Goal: Task Accomplishment & Management: Complete application form

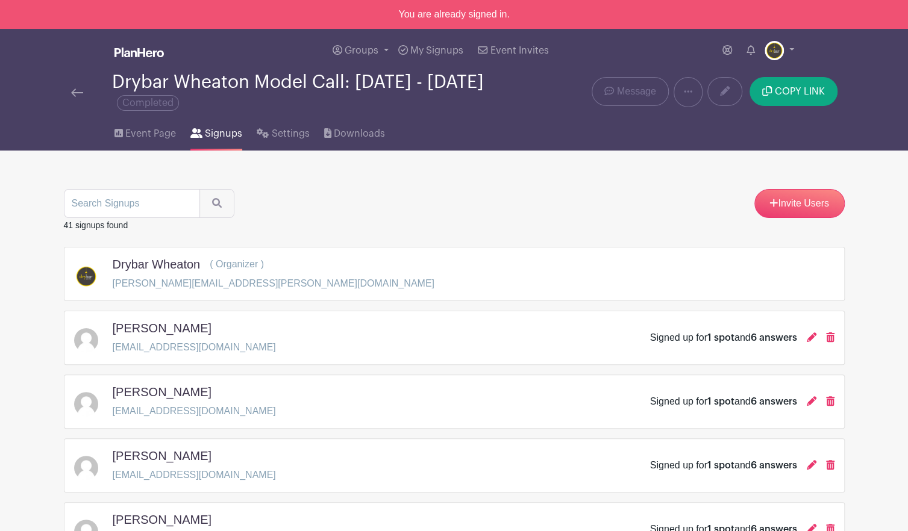
click at [124, 52] on img at bounding box center [138, 53] width 49 height 10
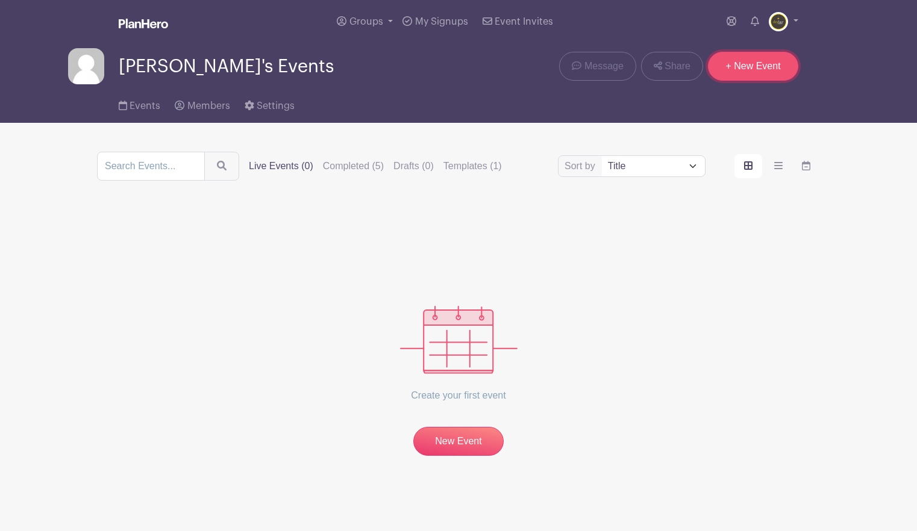
click at [752, 62] on link "+ New Event" at bounding box center [753, 66] width 90 height 29
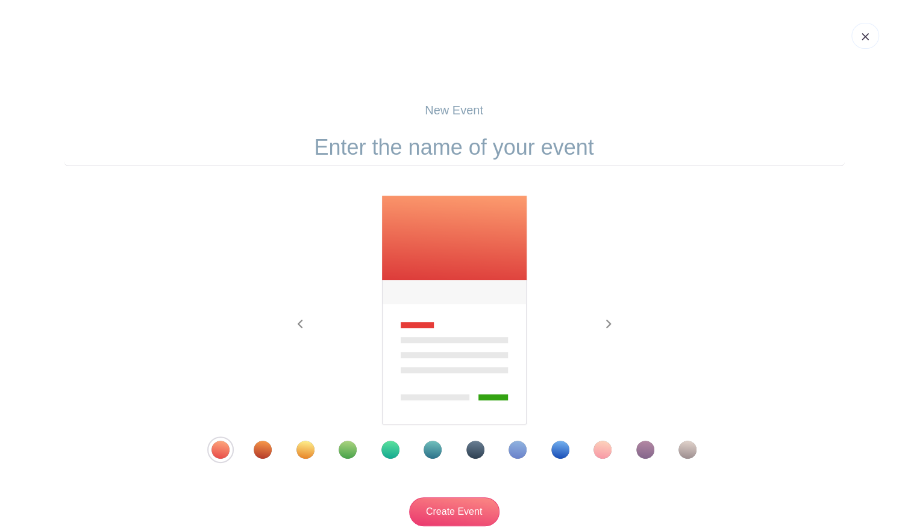
click at [324, 449] on div at bounding box center [454, 450] width 546 height 18
click at [313, 450] on div "Template 3" at bounding box center [305, 450] width 18 height 18
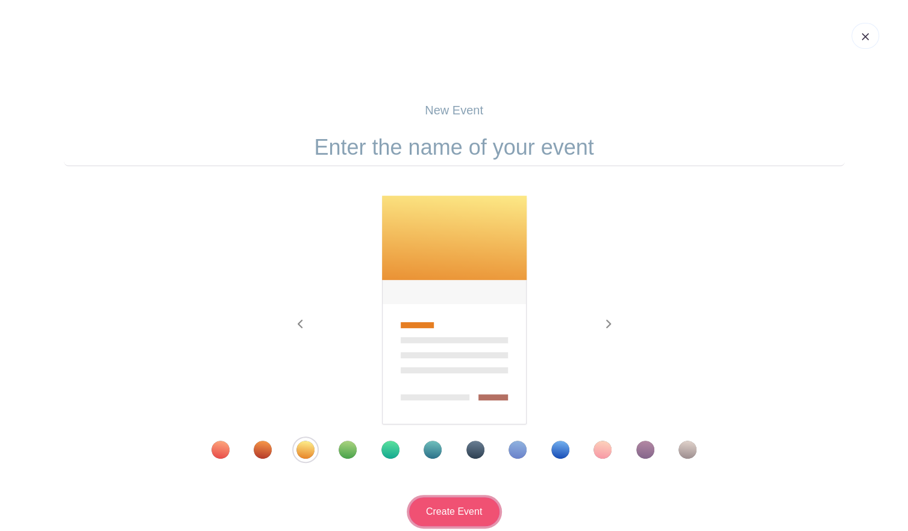
click at [457, 511] on input "Create Event" at bounding box center [454, 512] width 90 height 29
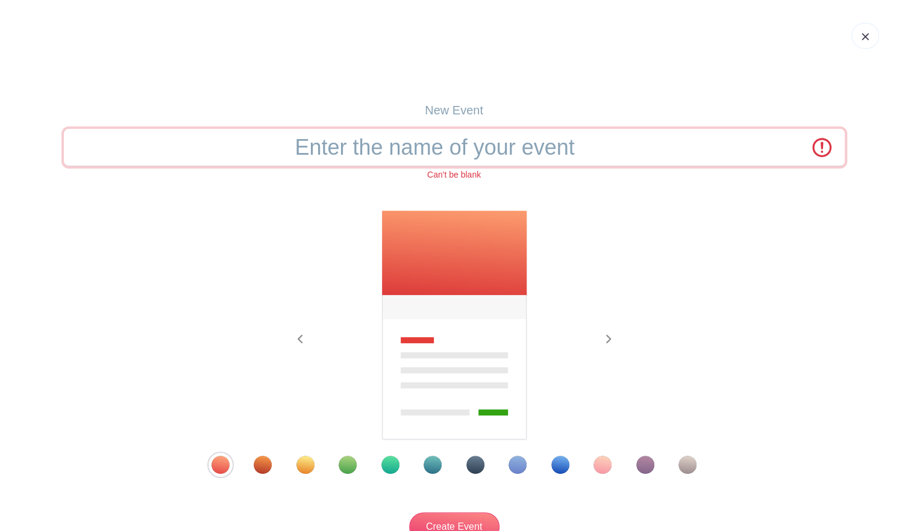
click at [383, 152] on input "text" at bounding box center [454, 147] width 781 height 37
type input "Curls & Coils Hair Day"
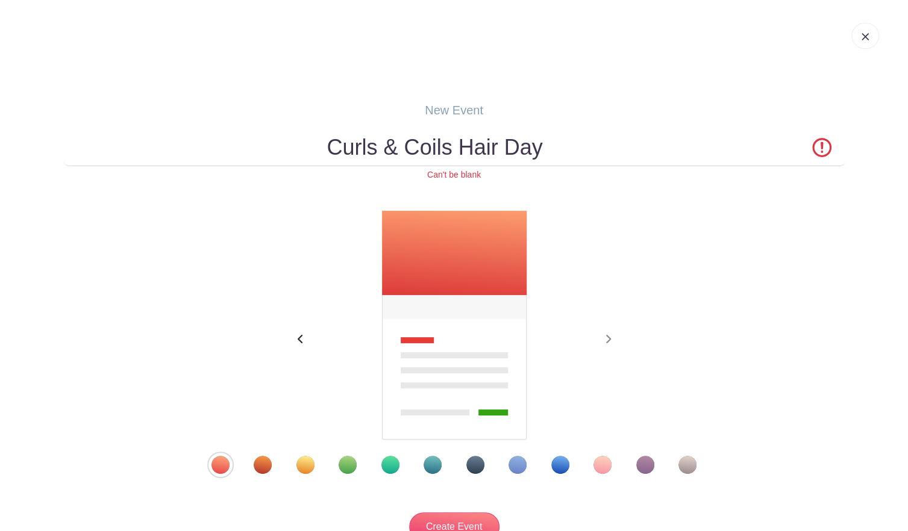
scroll to position [114, 0]
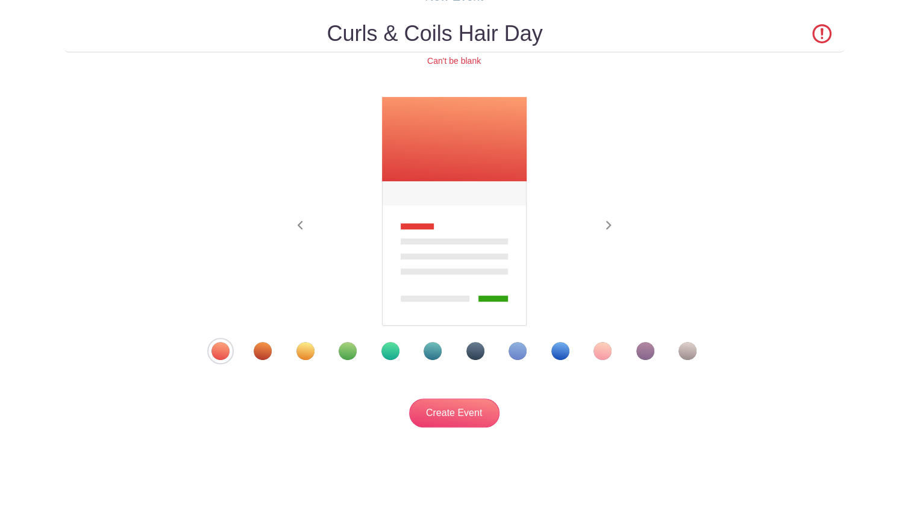
click at [308, 349] on div "Template 3" at bounding box center [305, 351] width 18 height 18
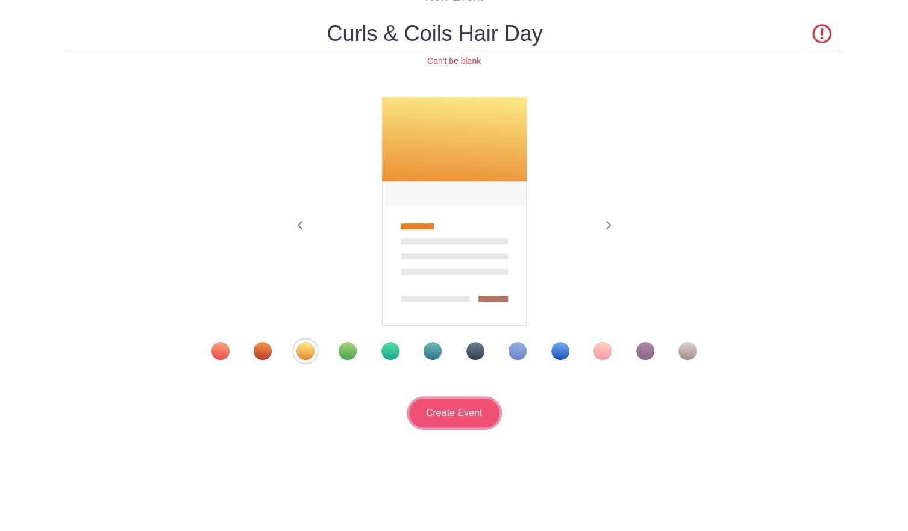
click at [450, 409] on input "Create Event" at bounding box center [454, 413] width 90 height 29
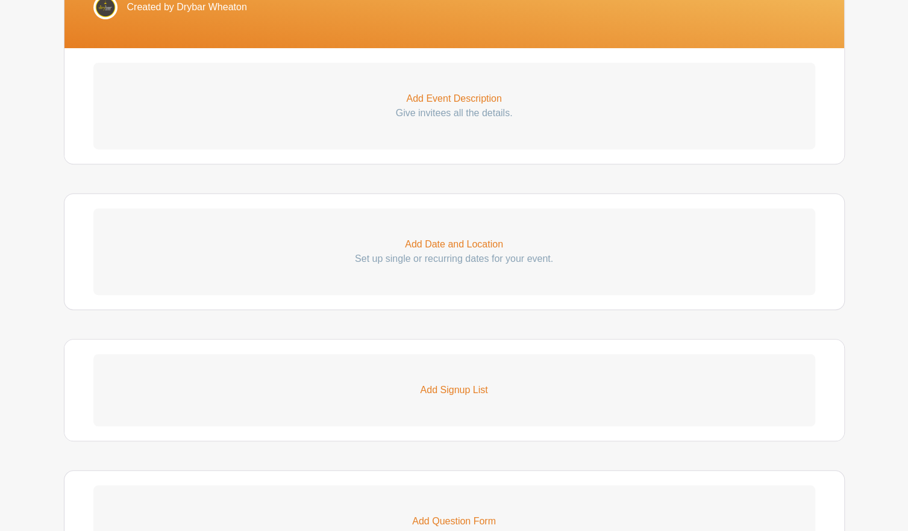
scroll to position [340, 0]
click at [472, 96] on p "Add Event Description" at bounding box center [454, 98] width 722 height 14
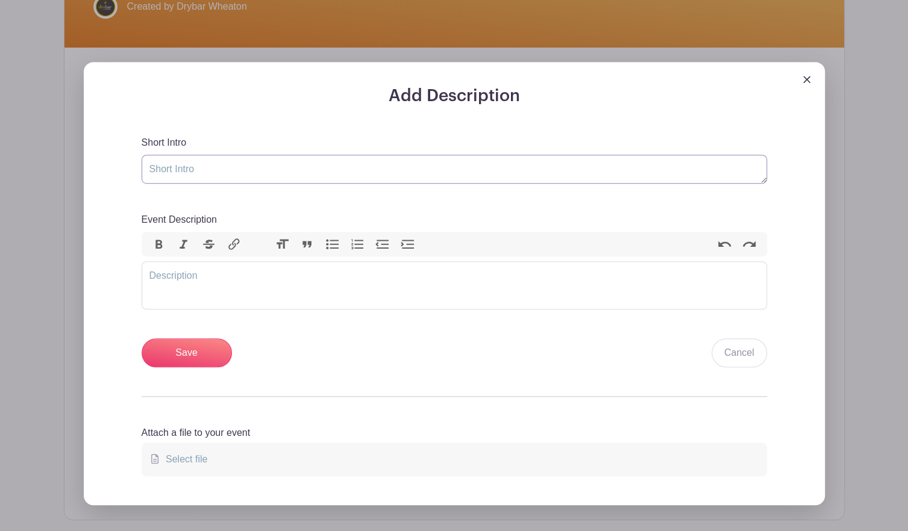
click at [307, 169] on textarea "Short Intro" at bounding box center [454, 169] width 625 height 29
type textarea "Calling all curlfriends!"
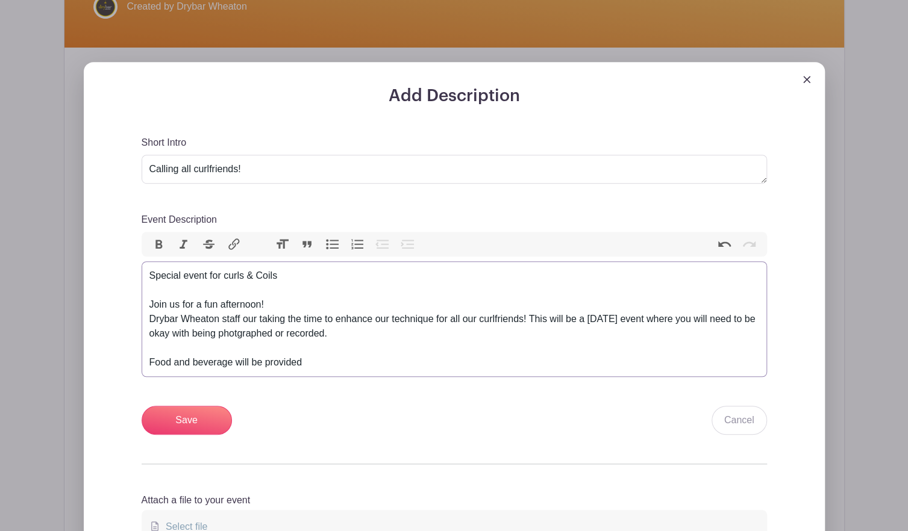
click at [261, 330] on div "Special event for curls & Coils Join us for a fun afternoon! Drybar Wheaton sta…" at bounding box center [454, 319] width 610 height 101
click at [308, 362] on div "Special event for curls & Coils Join us for a fun afternoon! Drybar Wheaton sta…" at bounding box center [454, 319] width 610 height 101
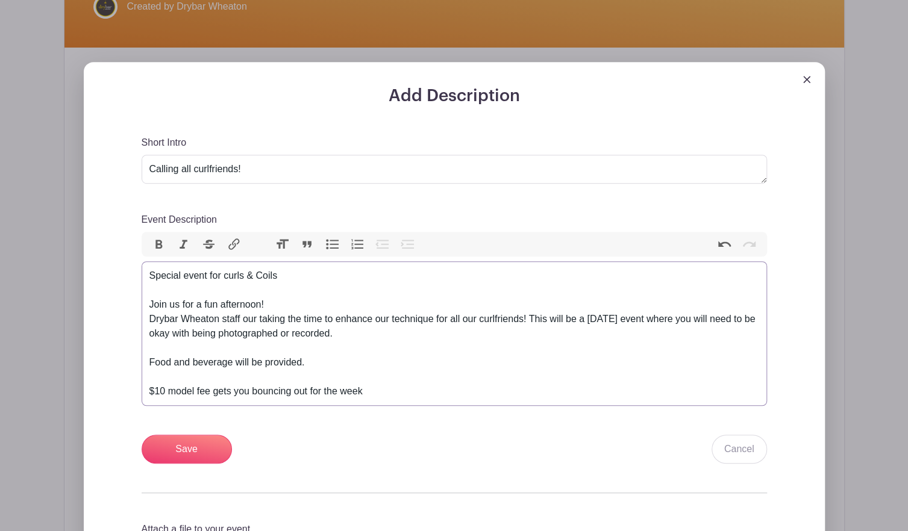
type trix-editor "<div>Special event for curls &amp; Coils<br><br>Join us for a fun afternoon!<br…"
click at [187, 457] on input "Save" at bounding box center [187, 449] width 90 height 29
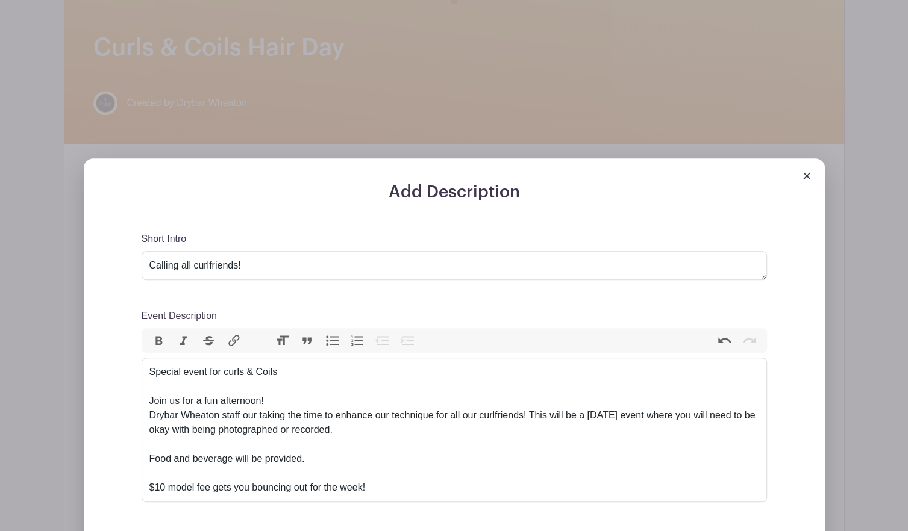
scroll to position [436, 0]
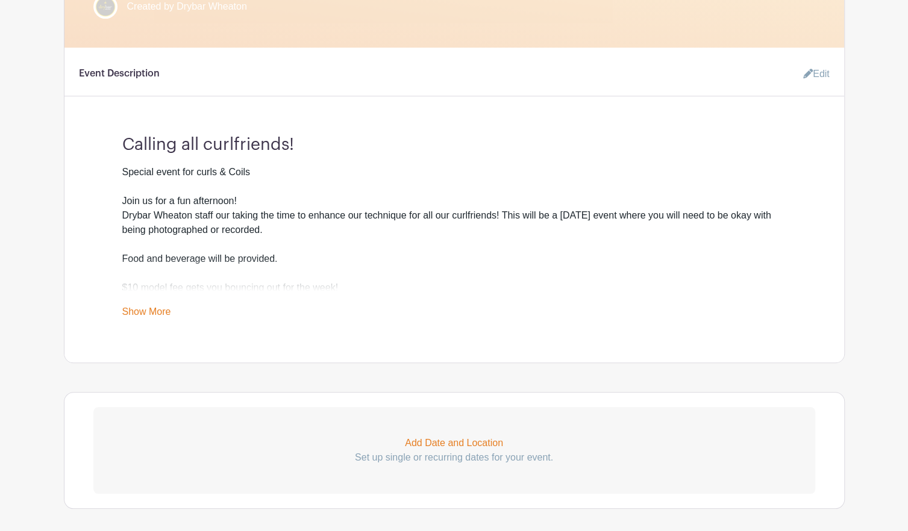
click at [813, 77] on link "Edit" at bounding box center [811, 74] width 36 height 24
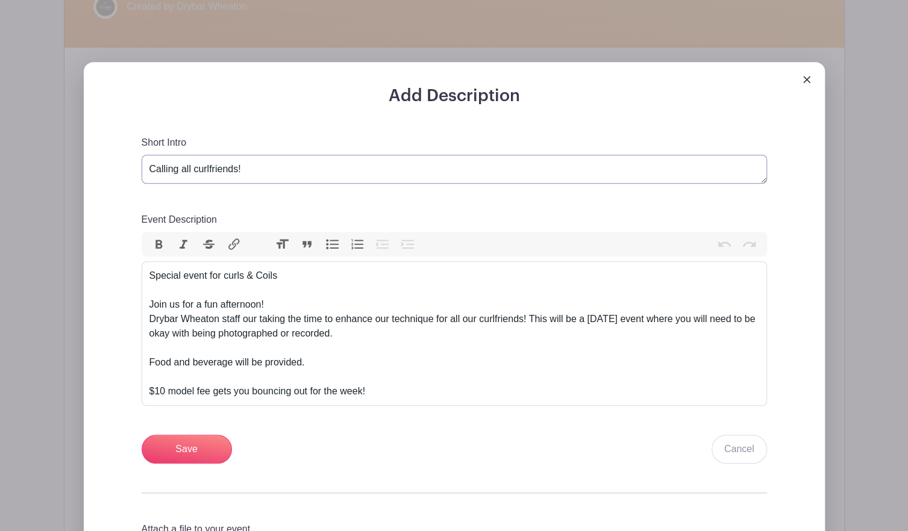
click at [197, 167] on textarea "Calling all curlfriends!" at bounding box center [454, 169] width 625 height 29
type textarea "Calling all Textured Curlfriends!"
click at [379, 342] on div "Special event for curls & Coils Join us for a fun afternoon! Drybar Wheaton sta…" at bounding box center [454, 334] width 610 height 130
click at [364, 369] on div "Special event for curls & Coils Join us for a fun afternoon! Drybar Wheaton sta…" at bounding box center [454, 334] width 610 height 130
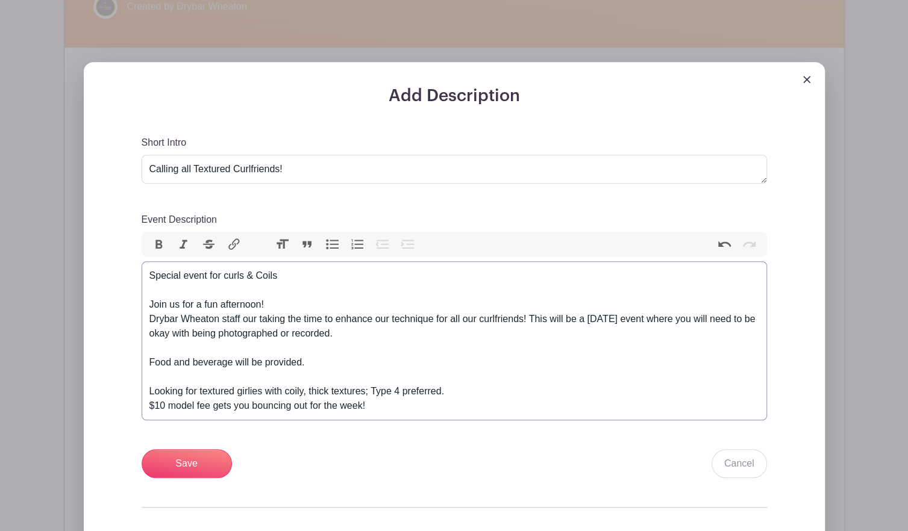
drag, startPoint x: 446, startPoint y: 392, endPoint x: 89, endPoint y: 394, distance: 356.6
click at [89, 394] on div "Add Description Short Intro Calling all curlfriends! Event Description Bold Ita…" at bounding box center [454, 339] width 741 height 554
type trix-editor "<div>Special event for curls &amp; Coils<br><br>Join us for a fun afternoon!<br…"
click at [183, 461] on input "Save" at bounding box center [187, 463] width 90 height 29
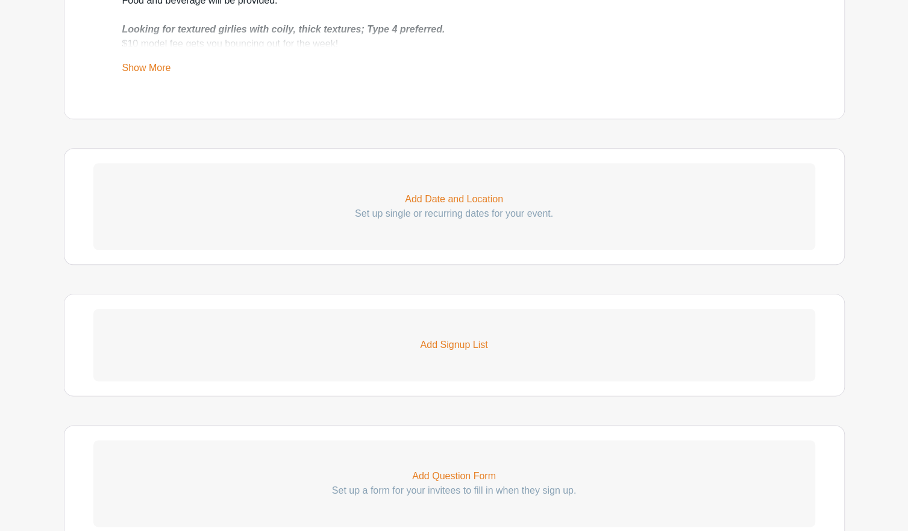
scroll to position [695, 0]
click at [431, 195] on p "Add Date and Location" at bounding box center [454, 199] width 722 height 14
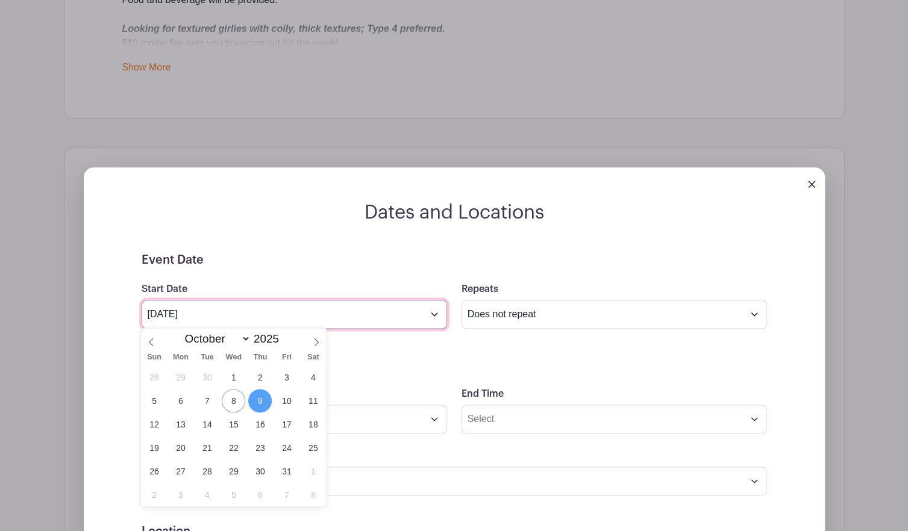
click at [302, 323] on input "[DATE]" at bounding box center [294, 314] width 305 height 29
click at [149, 434] on span "12" at bounding box center [153, 424] width 23 height 23
type input "[DATE]"
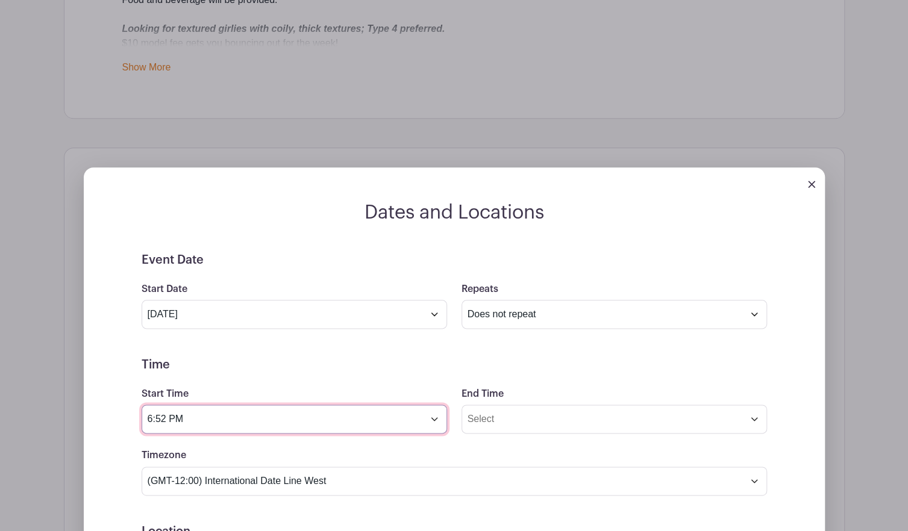
click at [289, 409] on input "6:52 PM" at bounding box center [294, 419] width 305 height 29
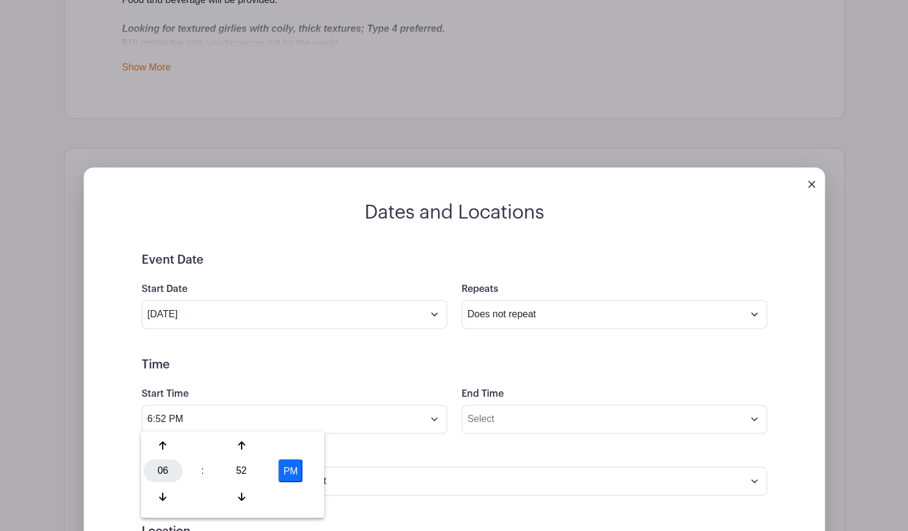
click at [165, 470] on div "06" at bounding box center [162, 471] width 39 height 23
click at [251, 440] on div "02" at bounding box center [253, 445] width 40 height 23
click at [240, 467] on div "52" at bounding box center [241, 471] width 39 height 23
click at [160, 445] on div "00" at bounding box center [163, 445] width 40 height 23
type input "2:00 PM"
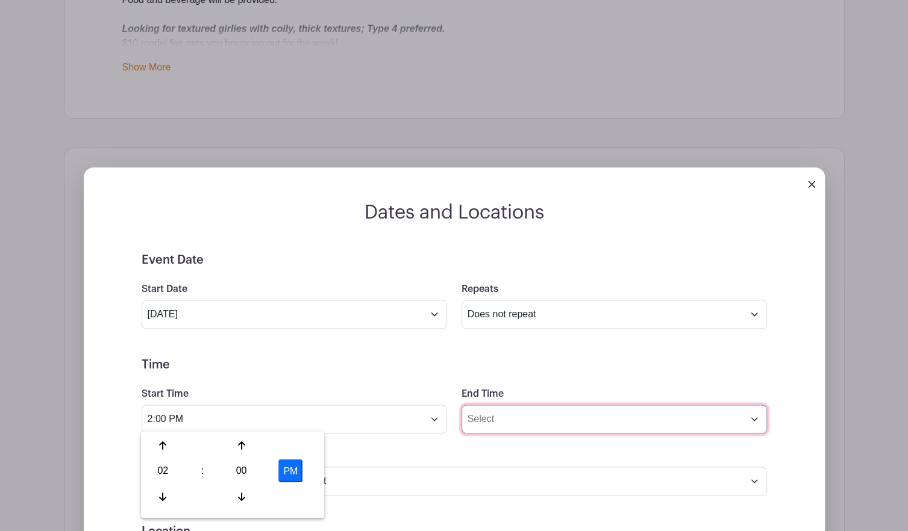
click at [549, 421] on input "End Time" at bounding box center [613, 419] width 305 height 29
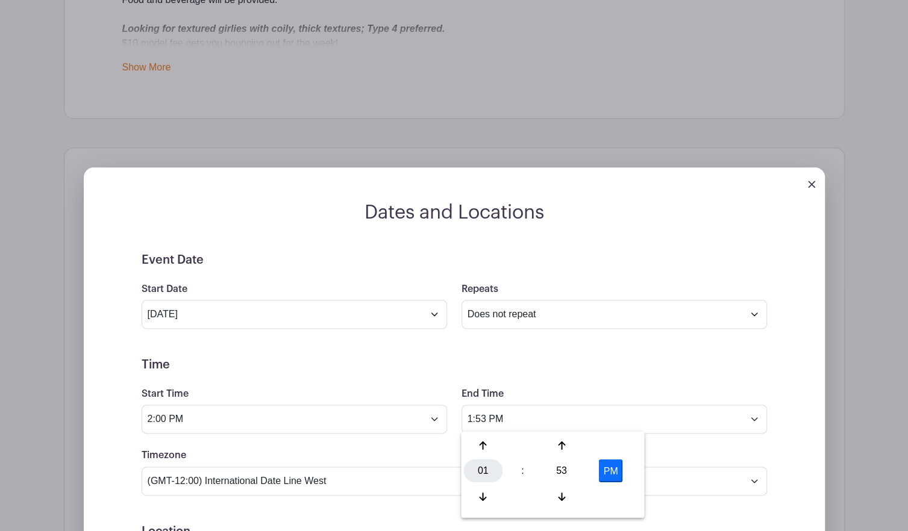
click at [483, 476] on div "01" at bounding box center [482, 471] width 39 height 23
click at [523, 470] on div "05" at bounding box center [528, 471] width 40 height 23
click at [556, 472] on div "53" at bounding box center [561, 471] width 39 height 23
click at [482, 449] on div "00" at bounding box center [483, 445] width 40 height 23
type input "5:00 PM"
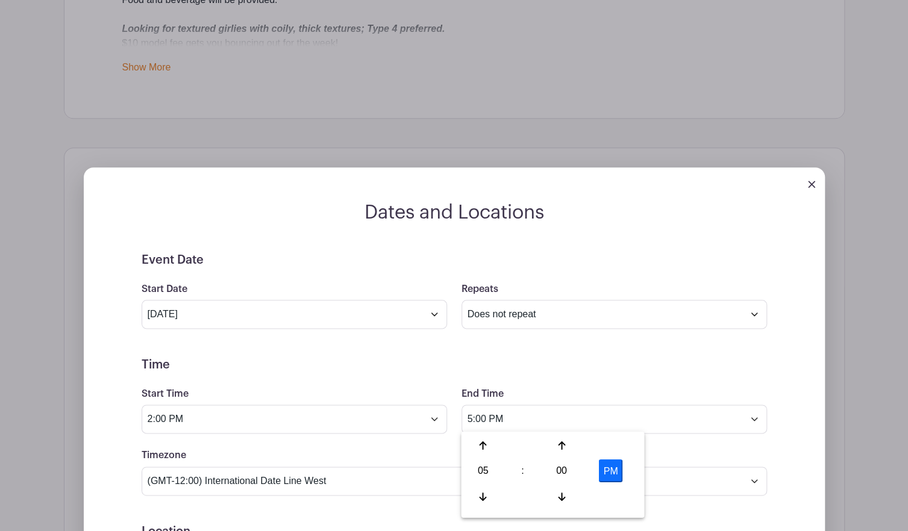
click at [487, 366] on h5 "Time" at bounding box center [454, 365] width 625 height 14
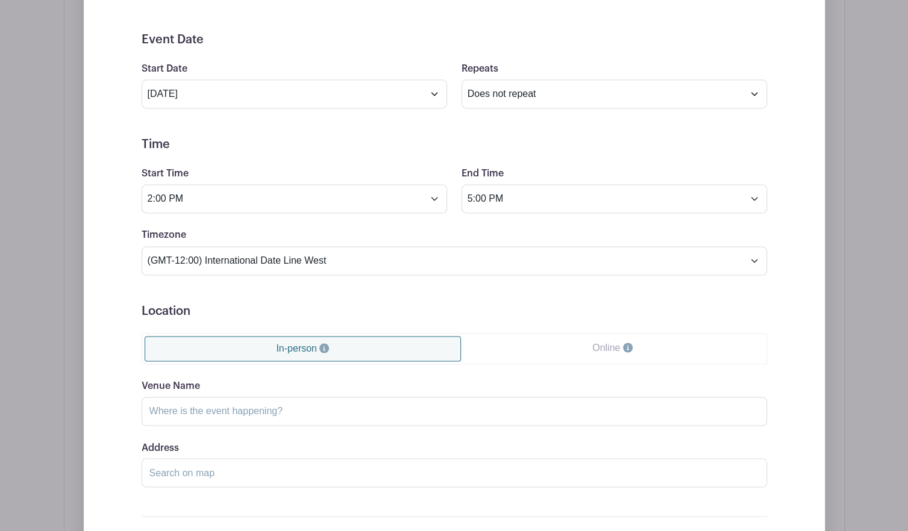
scroll to position [916, 0]
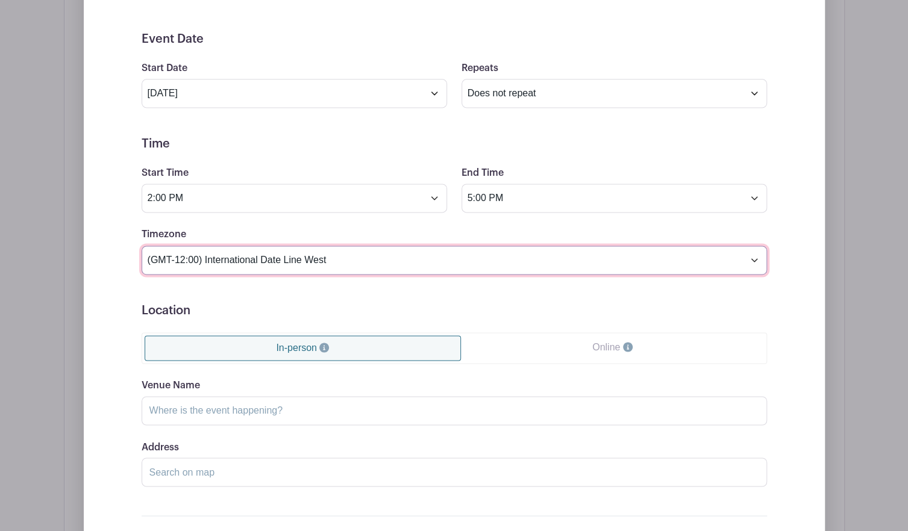
click at [412, 252] on select "(GMT-12:00) International Date Line West (GMT-11:00) [US_STATE] (GMT-11:00) [GE…" at bounding box center [454, 260] width 625 height 29
select select "Central Time ([GEOGRAPHIC_DATA] & [GEOGRAPHIC_DATA])"
click at [142, 246] on select "(GMT-12:00) International Date Line West (GMT-11:00) [US_STATE] (GMT-11:00) [GE…" at bounding box center [454, 260] width 625 height 29
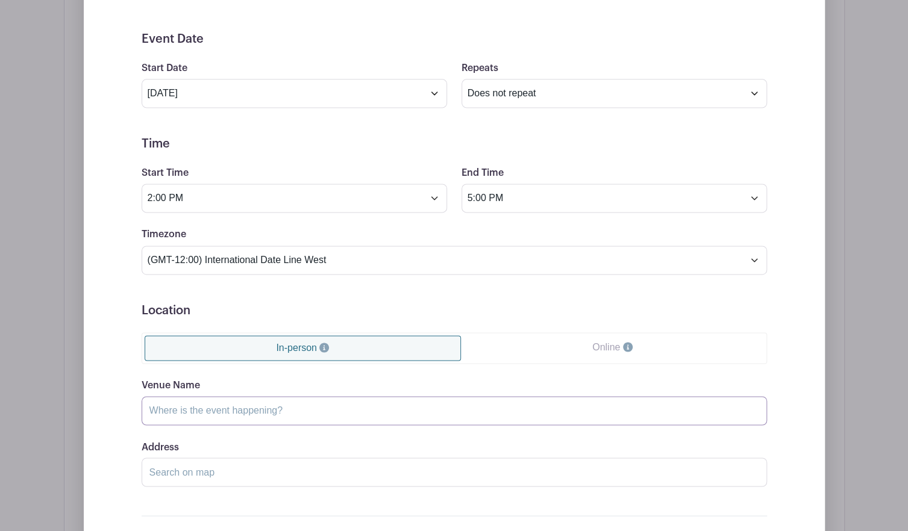
click at [293, 405] on input "Venue Name" at bounding box center [454, 410] width 625 height 29
type input "Drybar Wheaton"
click at [225, 477] on input "Address" at bounding box center [454, 472] width 625 height 29
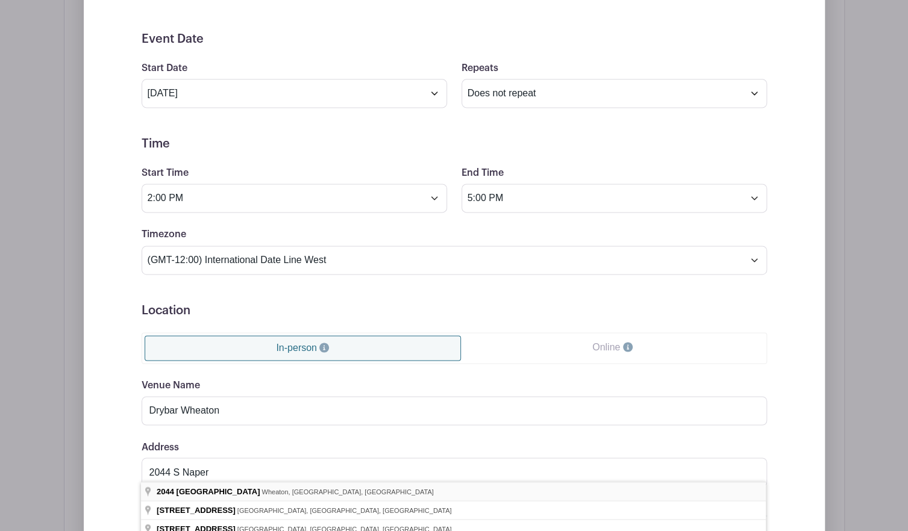
type input "[STREET_ADDRESS]"
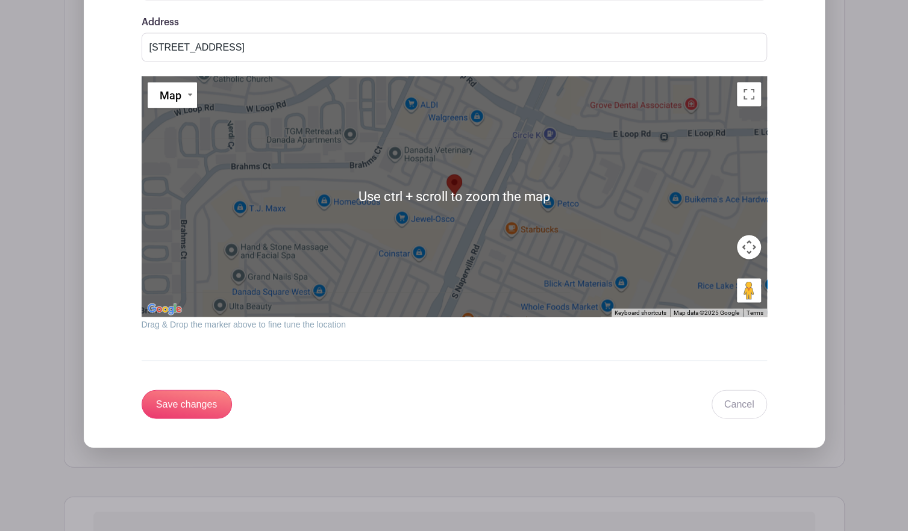
scroll to position [1354, 0]
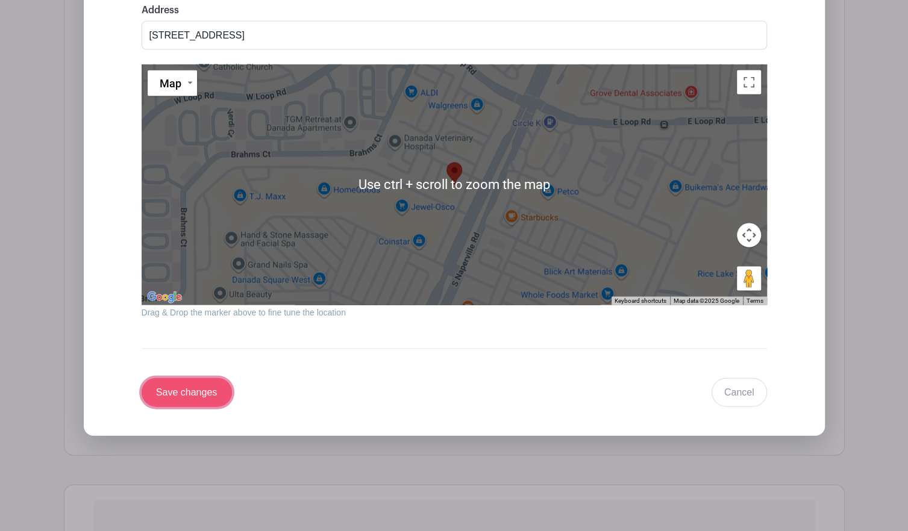
click at [178, 389] on input "Save changes" at bounding box center [187, 392] width 90 height 29
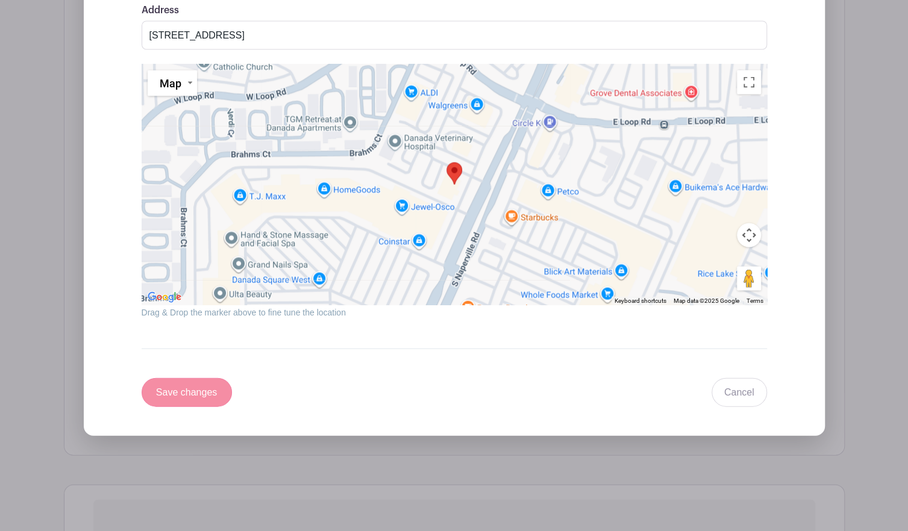
scroll to position [801, 0]
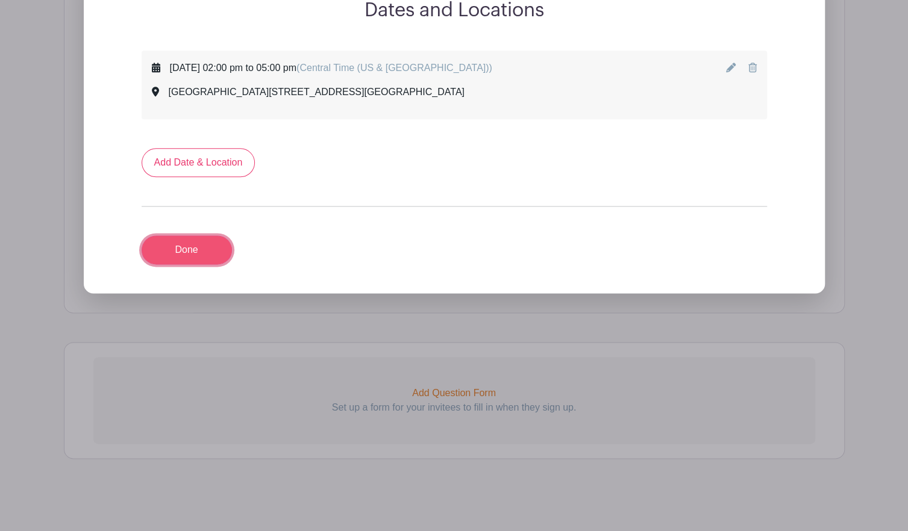
click at [191, 252] on link "Done" at bounding box center [187, 250] width 90 height 29
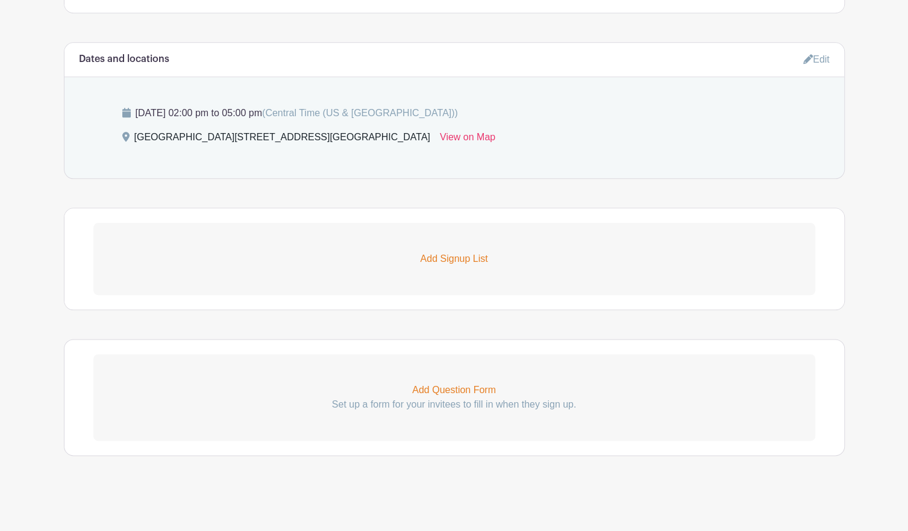
scroll to position [701, 0]
click at [451, 248] on link "Add Signup List" at bounding box center [454, 262] width 722 height 72
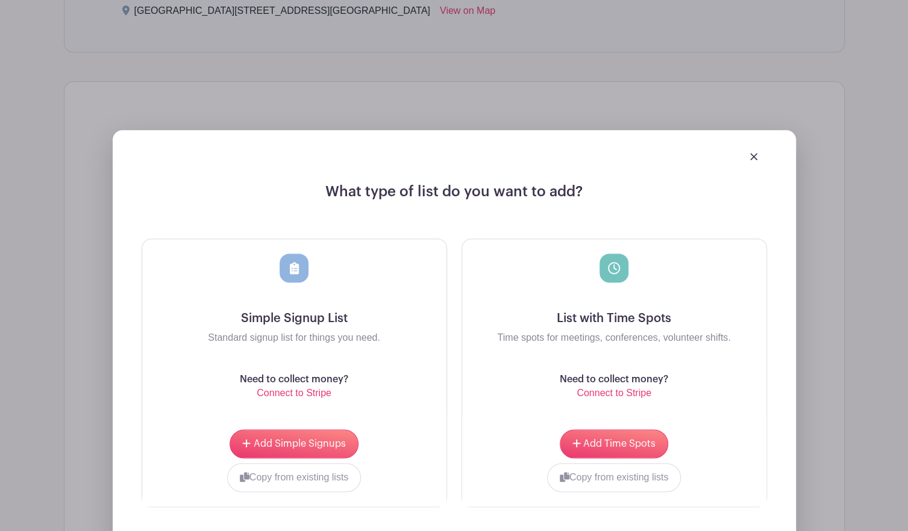
scroll to position [831, 0]
click at [326, 440] on span "Add Simple Signups" at bounding box center [300, 444] width 92 height 10
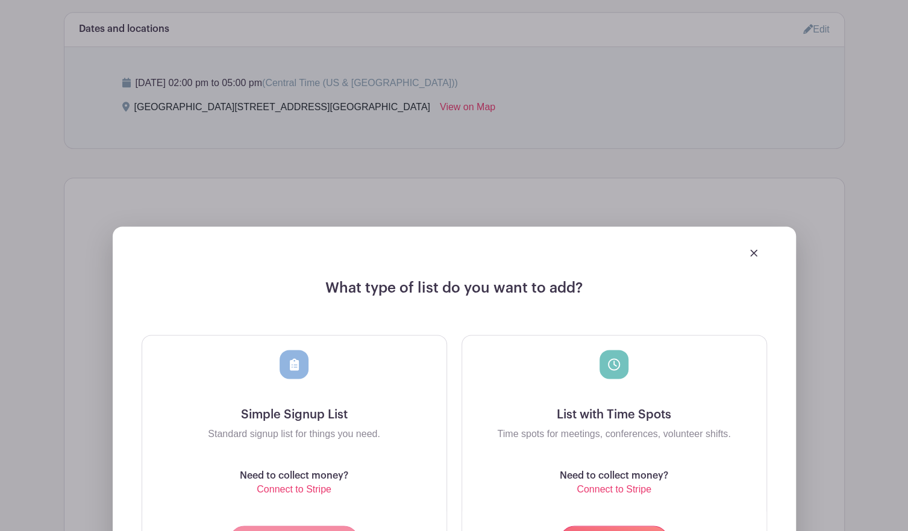
scroll to position [927, 0]
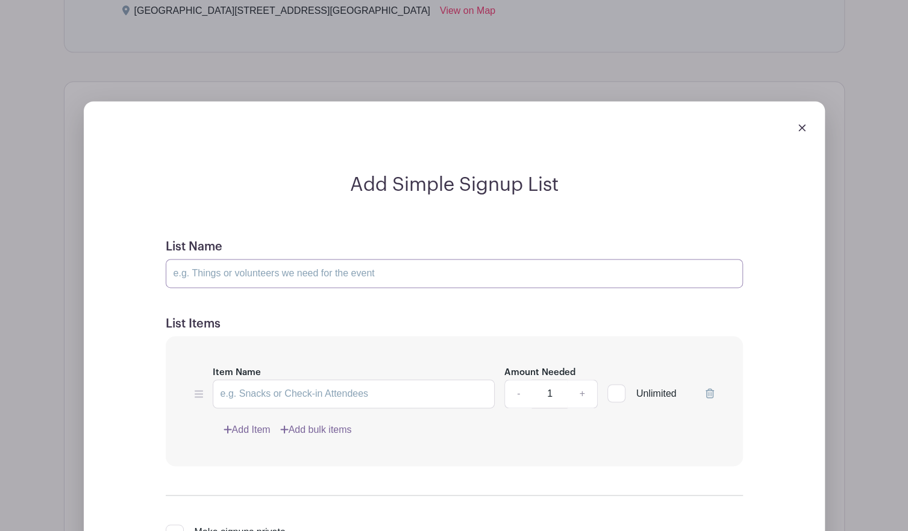
click at [424, 276] on input "List Name" at bounding box center [454, 273] width 577 height 29
type input "Models Needed!"
click at [584, 386] on link "+" at bounding box center [582, 393] width 30 height 29
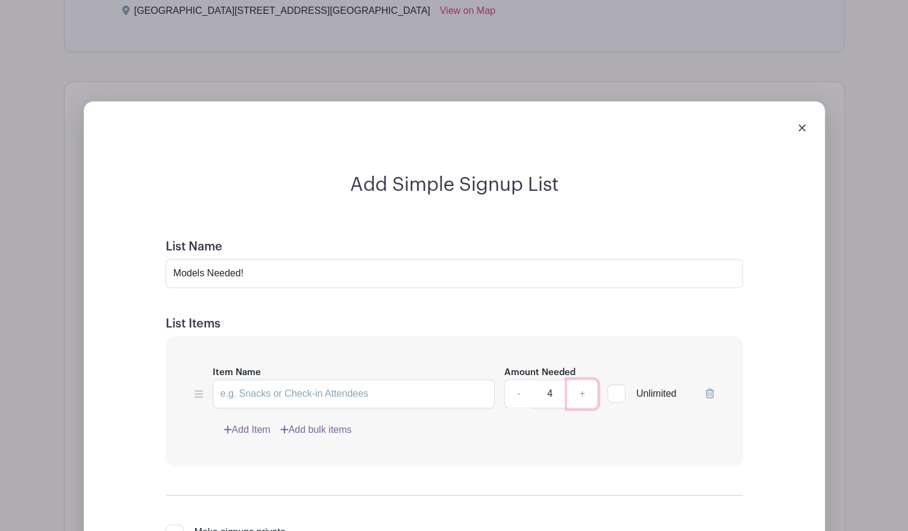
click at [584, 386] on link "+" at bounding box center [582, 393] width 30 height 29
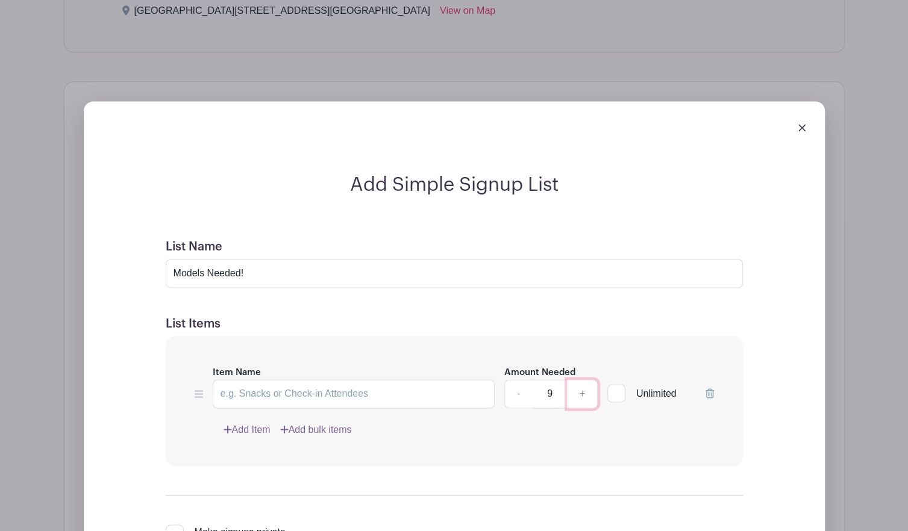
click at [584, 386] on link "+" at bounding box center [582, 393] width 30 height 29
type input "10"
click at [329, 396] on input "Item Name" at bounding box center [354, 393] width 283 height 29
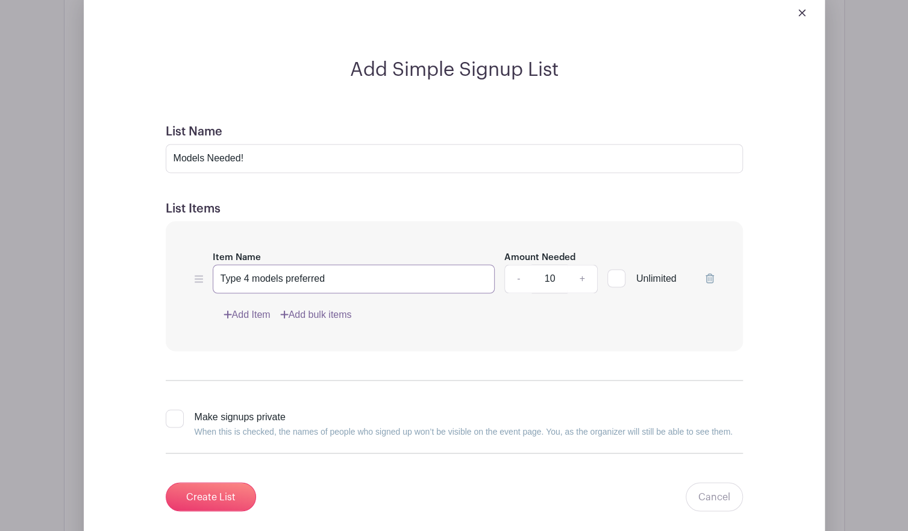
scroll to position [1043, 0]
type input "Type 4 models preferred - textured curlfriends"
click at [217, 502] on input "Create List" at bounding box center [211, 496] width 90 height 29
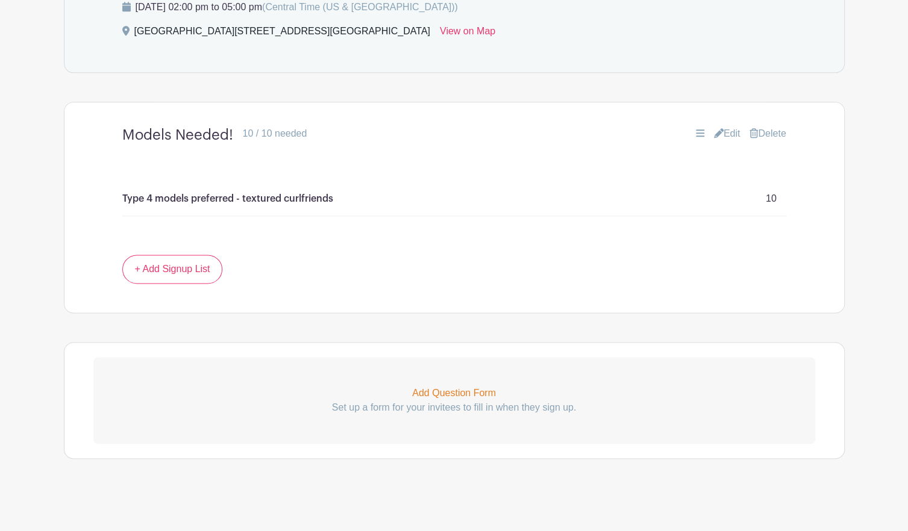
click at [432, 386] on p "Add Question Form" at bounding box center [454, 393] width 722 height 14
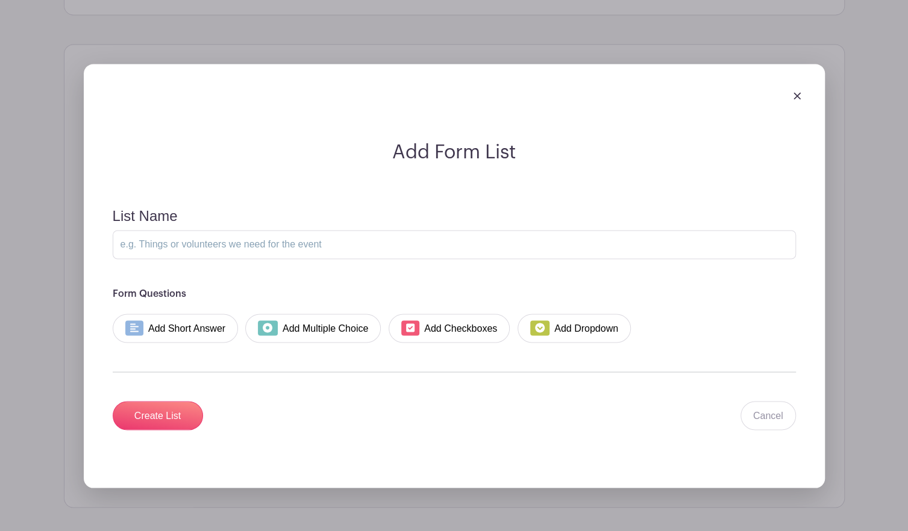
scroll to position [1109, 0]
click at [218, 249] on input "List Name" at bounding box center [454, 244] width 683 height 29
type input "Models Needed!"
click at [159, 321] on link "Add Short Answer" at bounding box center [176, 327] width 126 height 29
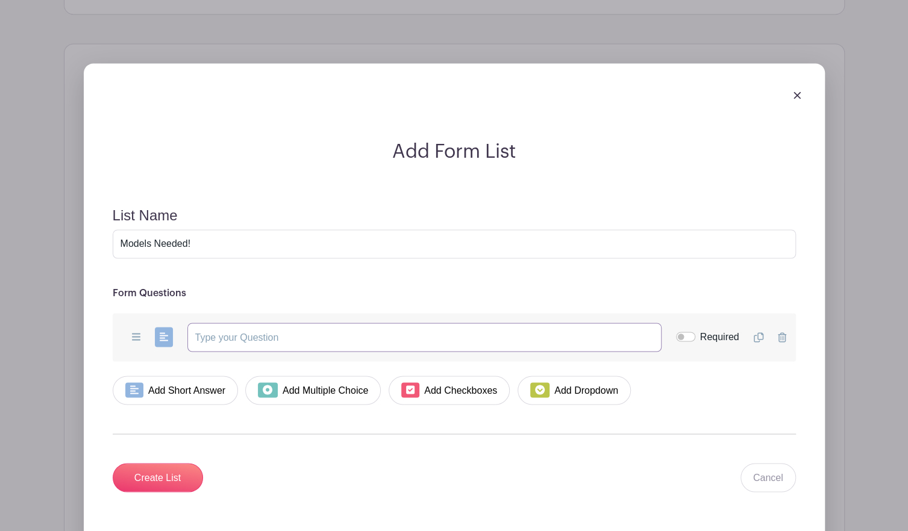
click at [230, 334] on input "text" at bounding box center [424, 337] width 474 height 29
type input "Full Name"
click at [684, 333] on input "Required" at bounding box center [685, 337] width 19 height 10
checkbox input "true"
click at [149, 384] on link "Add Short Answer" at bounding box center [176, 390] width 126 height 29
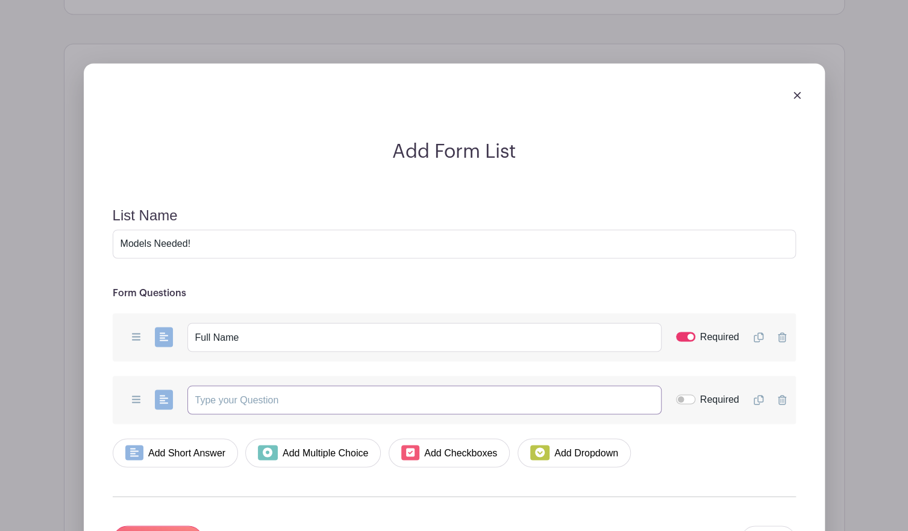
click at [226, 399] on input "text" at bounding box center [424, 400] width 474 height 29
type input "Phone Number"
click at [681, 395] on input "Required" at bounding box center [685, 400] width 19 height 10
checkbox input "true"
click at [135, 460] on link "Add Short Answer" at bounding box center [176, 453] width 126 height 29
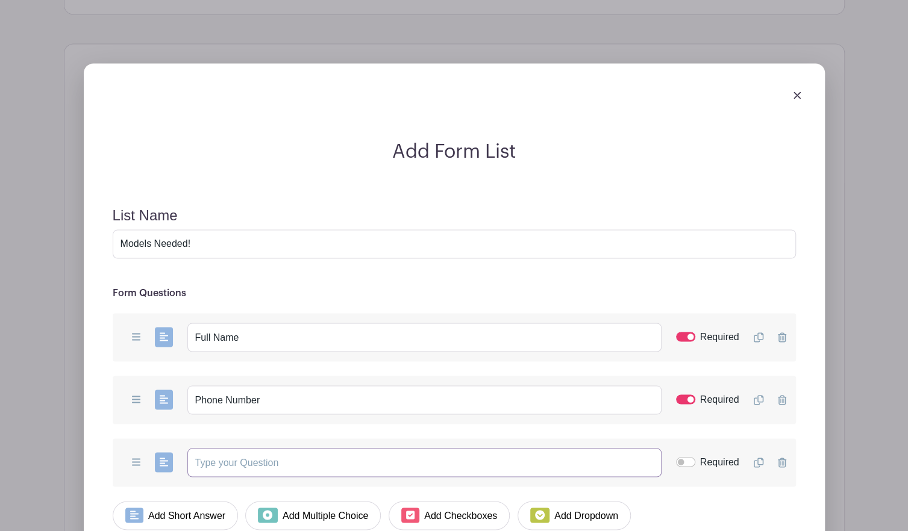
click at [253, 456] on input "text" at bounding box center [424, 462] width 474 height 29
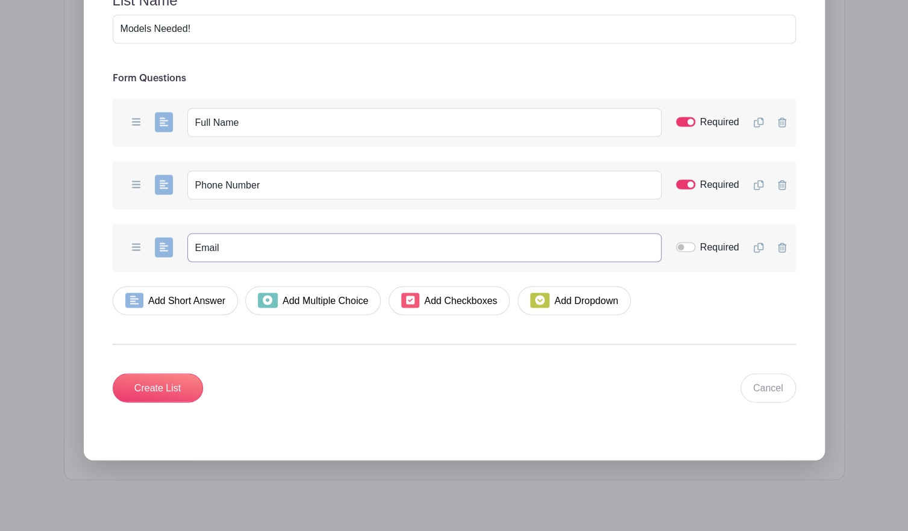
scroll to position [1325, 0]
type input "Email Address"
click at [684, 244] on input "Required" at bounding box center [685, 247] width 19 height 10
checkbox input "true"
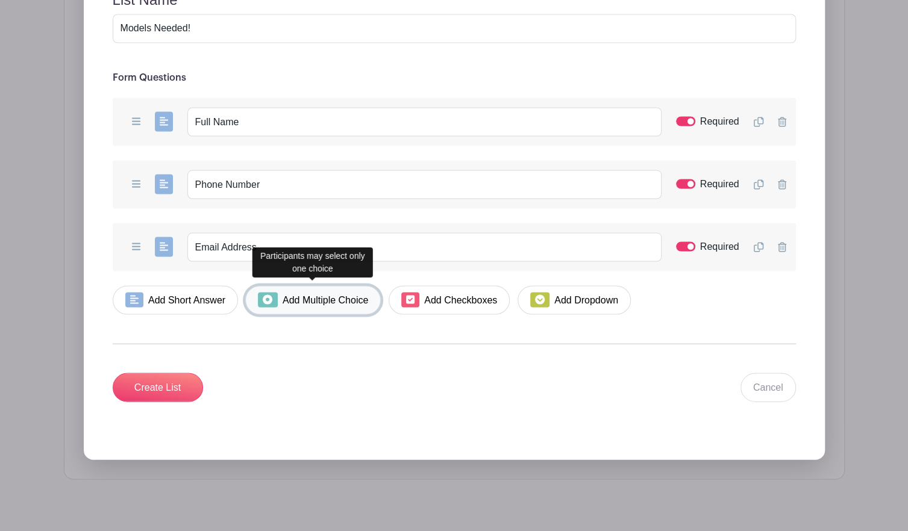
click at [360, 300] on link "Add Multiple Choice" at bounding box center [313, 300] width 136 height 29
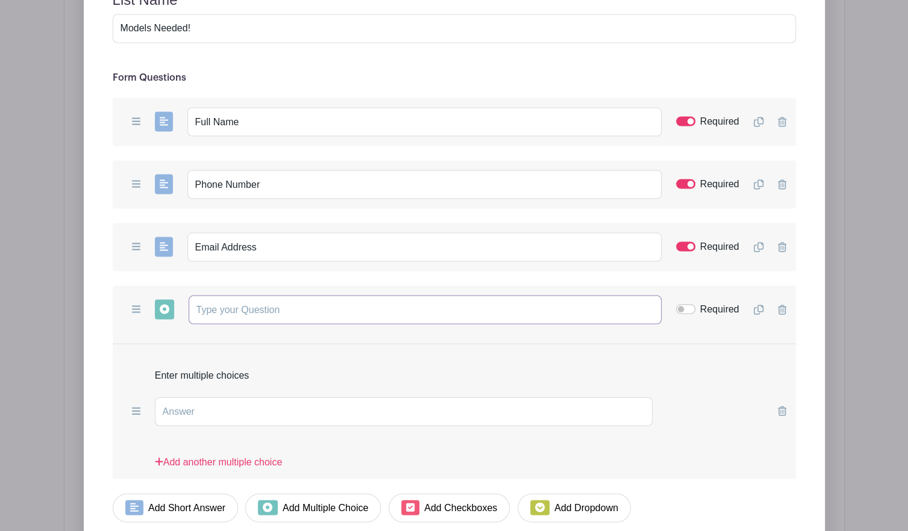
click at [328, 303] on input "text" at bounding box center [425, 309] width 473 height 29
type input "Have your been a model before?"
click at [687, 304] on input "Required" at bounding box center [685, 309] width 19 height 10
checkbox input "true"
click at [340, 407] on input "text" at bounding box center [404, 411] width 498 height 29
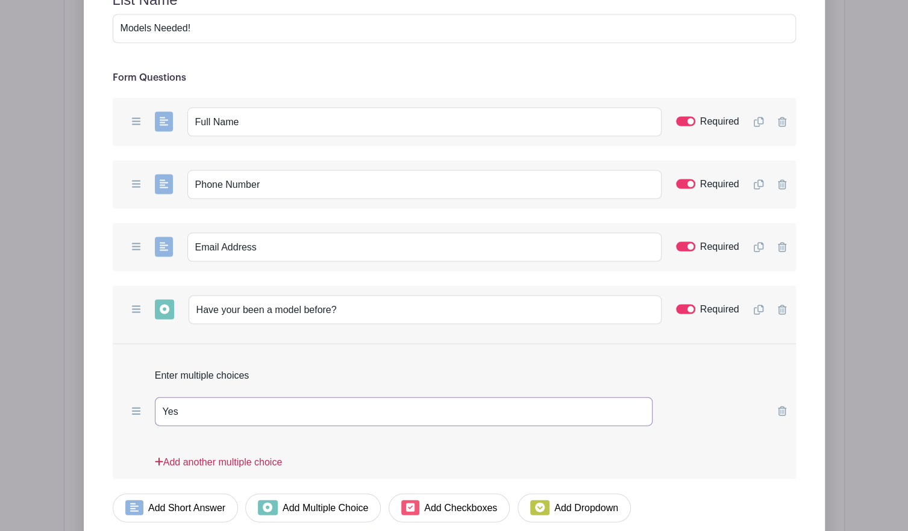
type input "Yes"
click at [260, 455] on link "Add another multiple choice" at bounding box center [218, 467] width 127 height 24
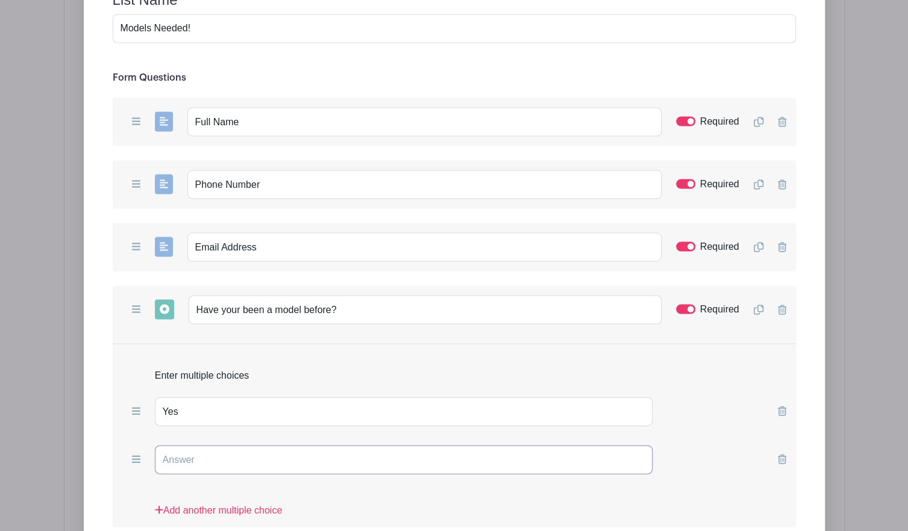
click at [259, 454] on input "text" at bounding box center [404, 459] width 498 height 29
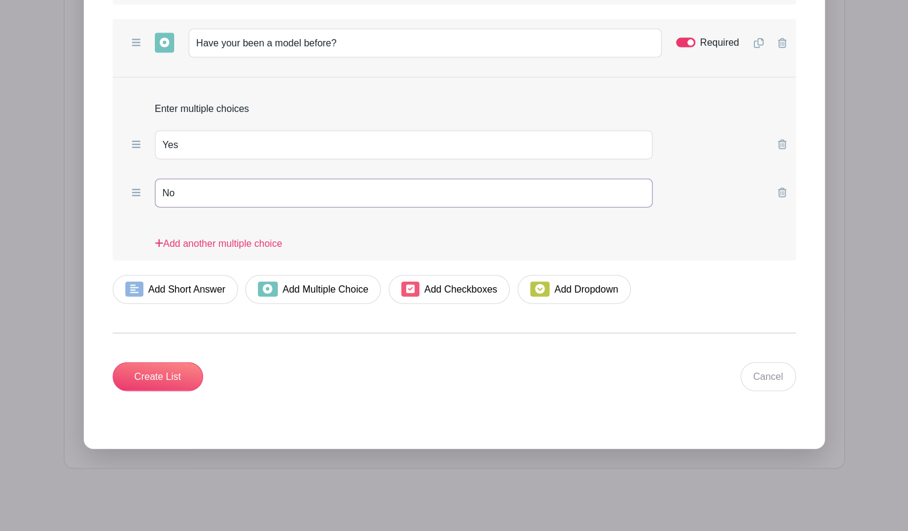
scroll to position [1597, 0]
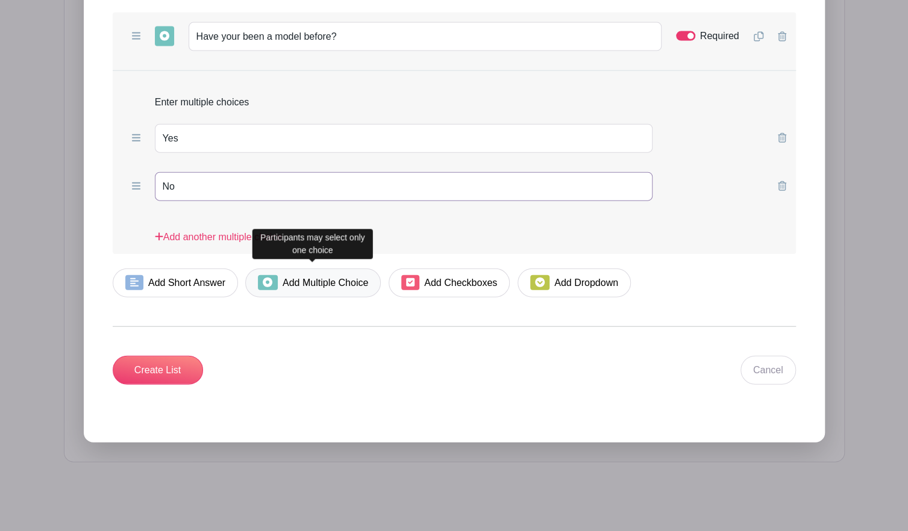
type input "No"
click at [331, 285] on link "Add Multiple Choice" at bounding box center [313, 283] width 136 height 29
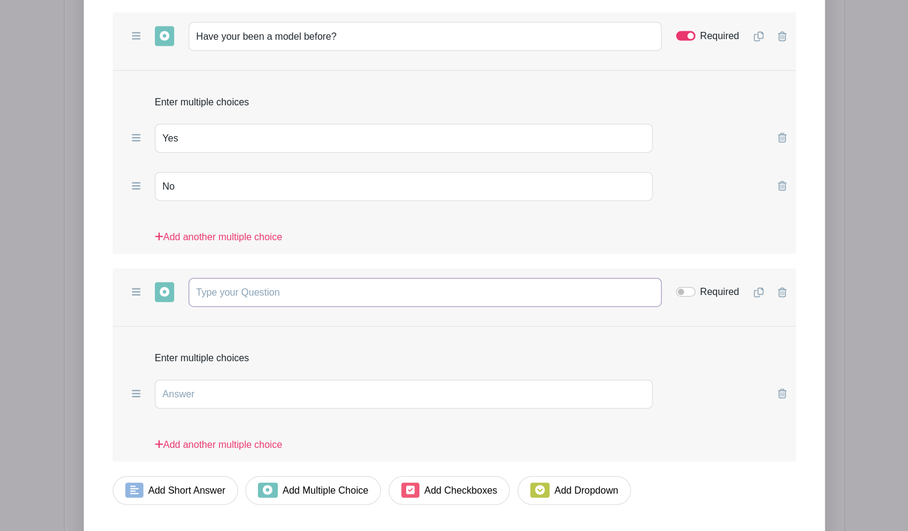
click at [298, 290] on input "text" at bounding box center [425, 292] width 473 height 29
type input "Have you ever been to drybar?"
click at [687, 287] on input "Required" at bounding box center [685, 292] width 19 height 10
checkbox input "true"
click at [300, 285] on input "Have you ever been to drybar?" at bounding box center [425, 292] width 473 height 29
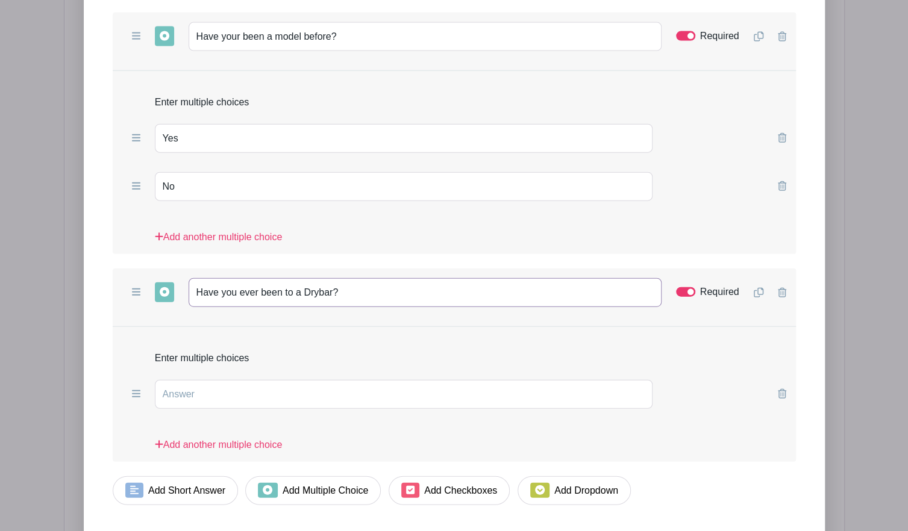
type input "Have you ever been to a Drybar?"
click at [178, 386] on input "text" at bounding box center [404, 394] width 498 height 29
type input "Yes"
click at [161, 440] on icon at bounding box center [159, 445] width 8 height 10
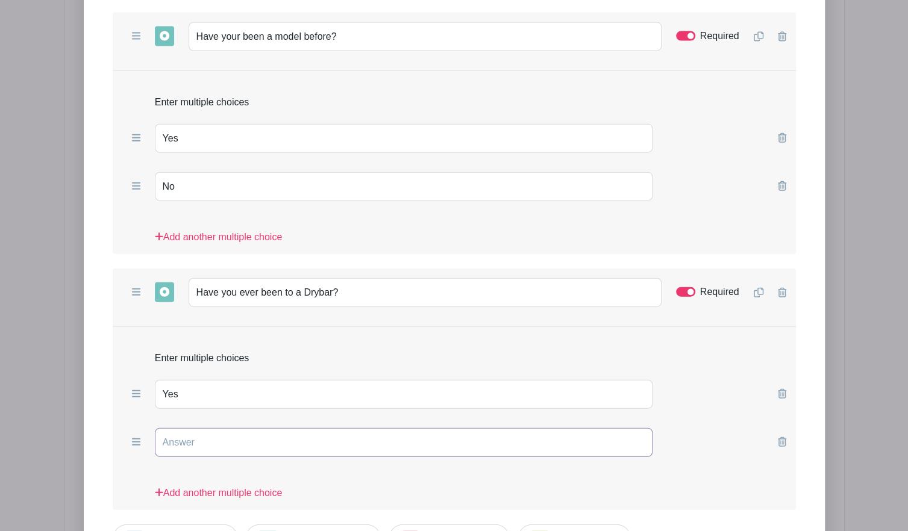
click at [200, 434] on input "text" at bounding box center [404, 442] width 498 height 29
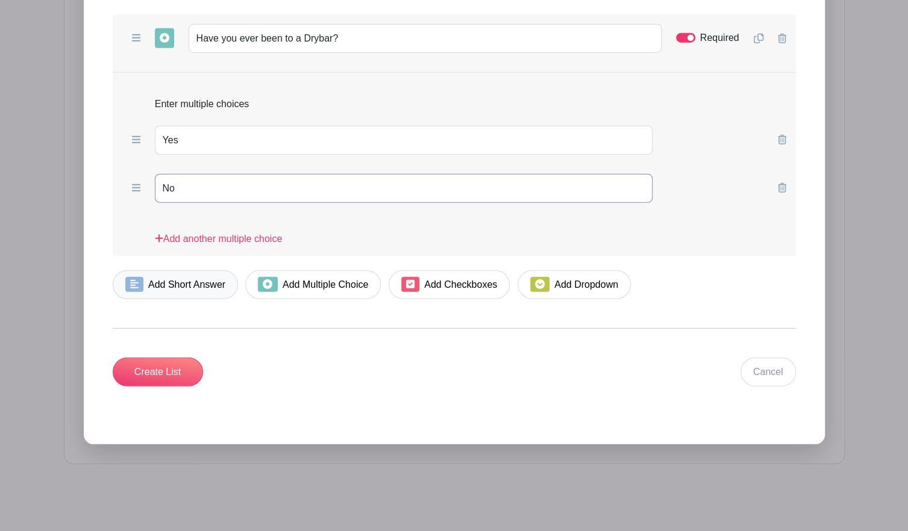
type input "No"
click at [155, 290] on link "Add Short Answer" at bounding box center [176, 284] width 126 height 29
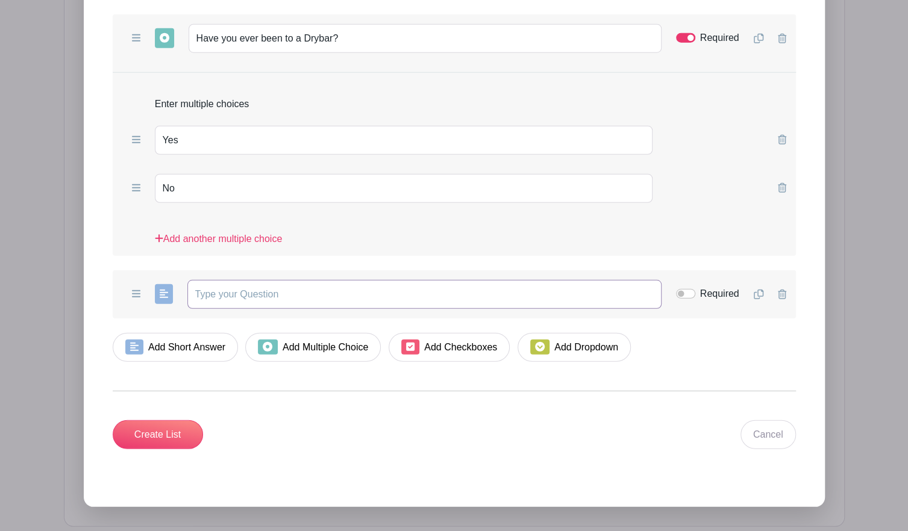
click at [231, 288] on input "text" at bounding box center [424, 294] width 474 height 29
type input "Please describe your hair texture"
click at [684, 289] on input "Required" at bounding box center [685, 294] width 19 height 10
checkbox input "true"
click at [139, 426] on input "Create List" at bounding box center [158, 434] width 90 height 29
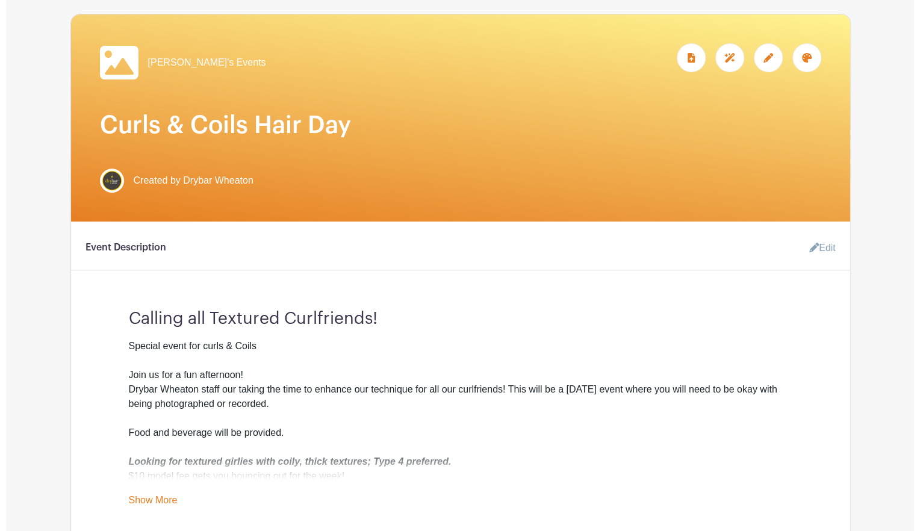
scroll to position [0, 0]
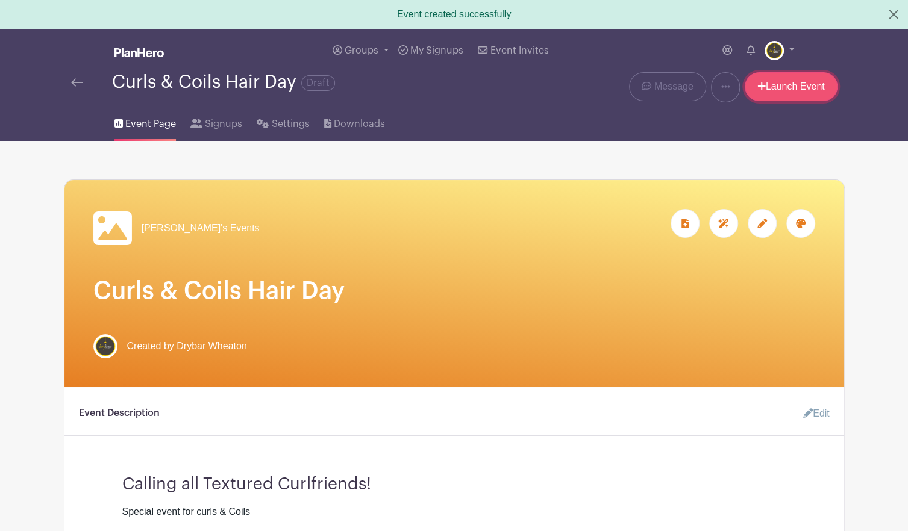
click at [812, 99] on link "Launch Event" at bounding box center [791, 86] width 93 height 29
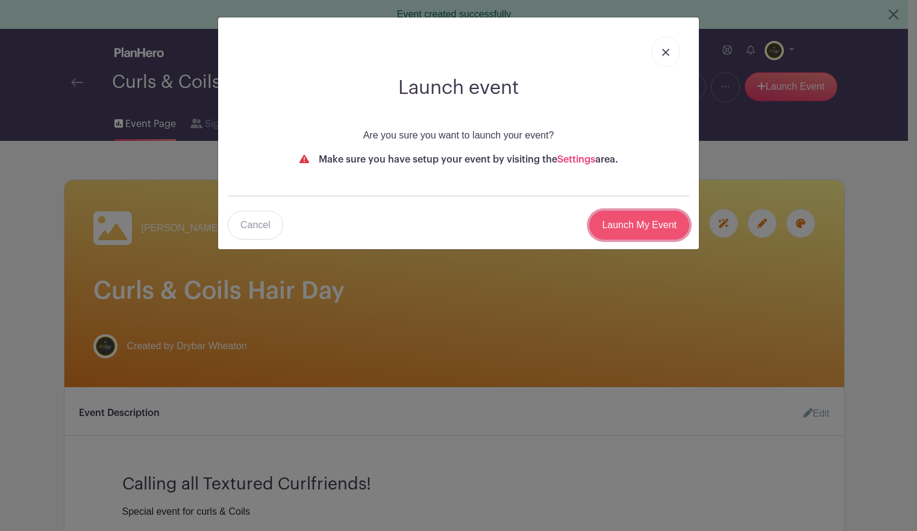
click at [631, 226] on input "Launch My Event" at bounding box center [639, 225] width 100 height 29
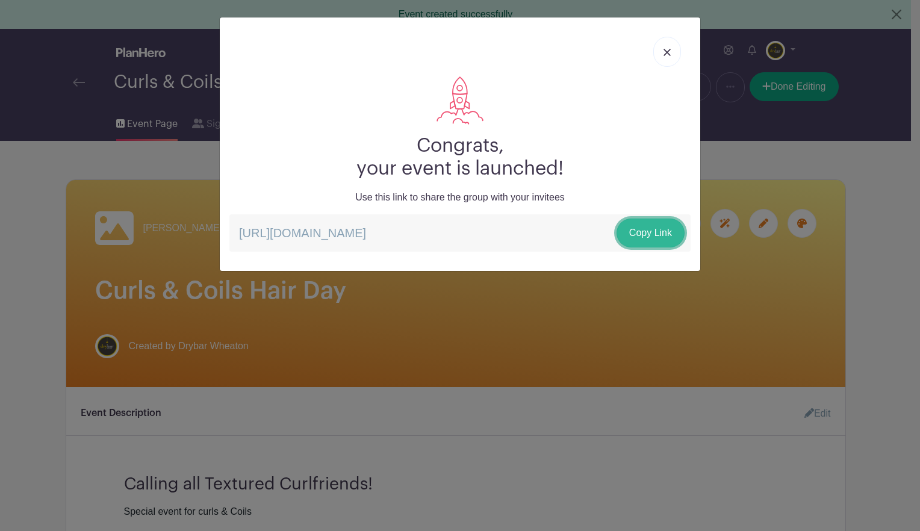
click at [642, 234] on link "Copy Link" at bounding box center [651, 233] width 68 height 29
